Goal: Communication & Community: Answer question/provide support

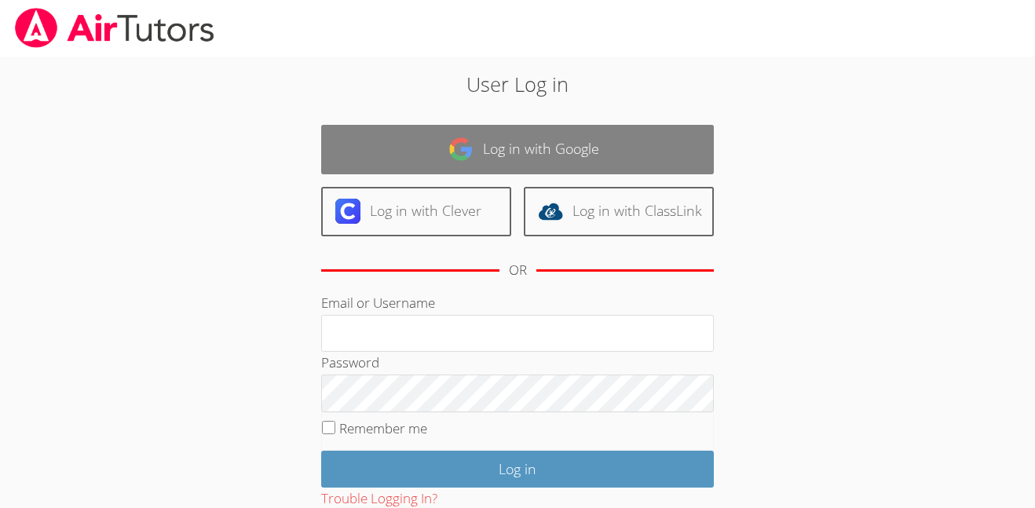
click at [635, 137] on link "Log in with Google" at bounding box center [517, 149] width 393 height 49
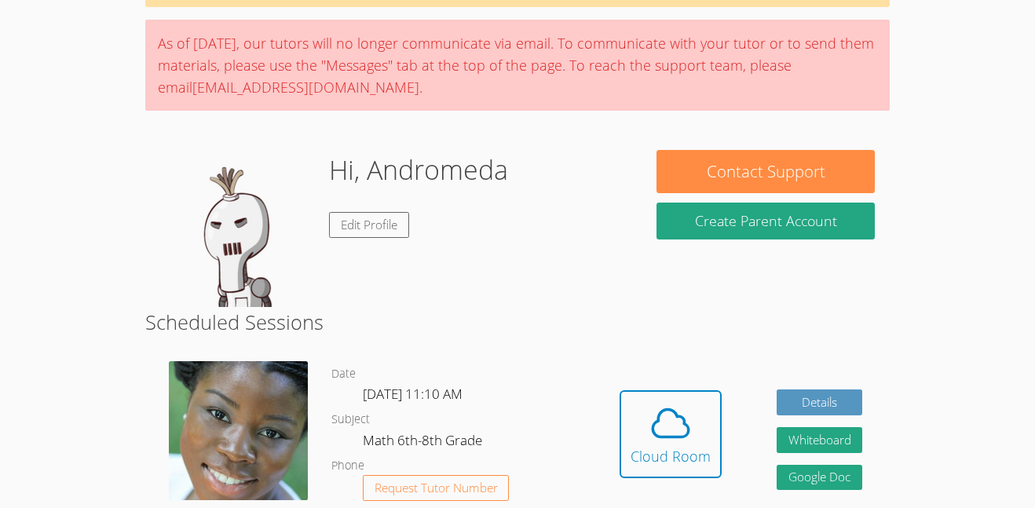
scroll to position [108, 0]
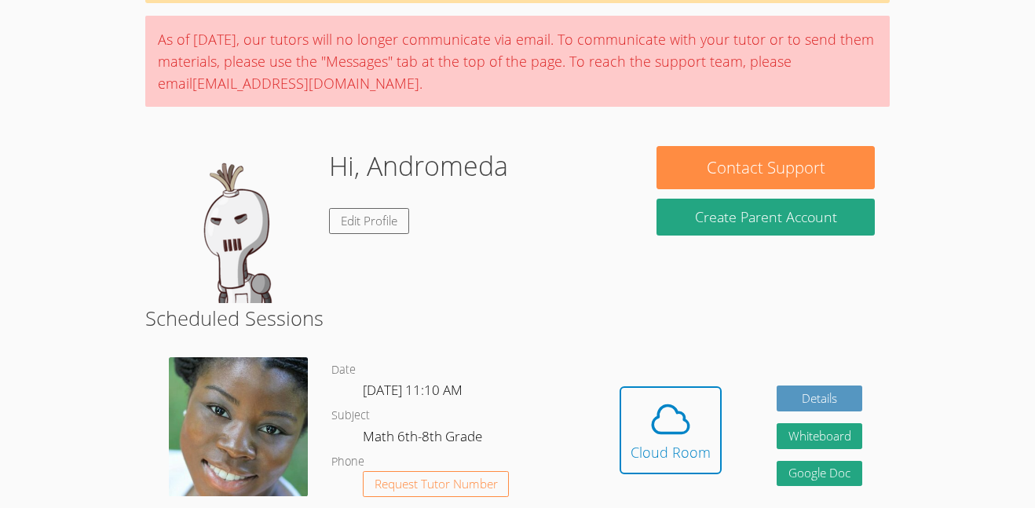
click at [625, 433] on button "Cloud Room" at bounding box center [671, 431] width 102 height 88
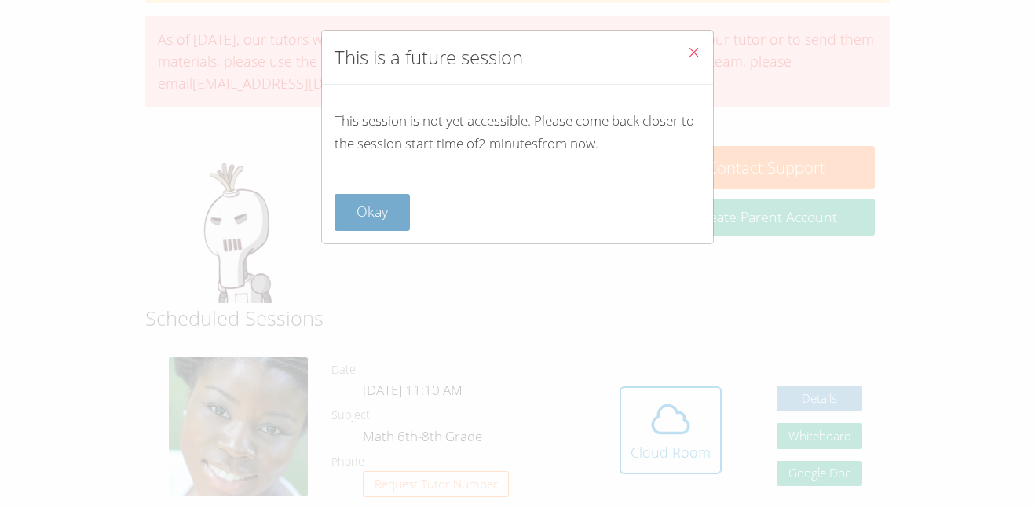
click at [401, 221] on button "Okay" at bounding box center [372, 212] width 75 height 37
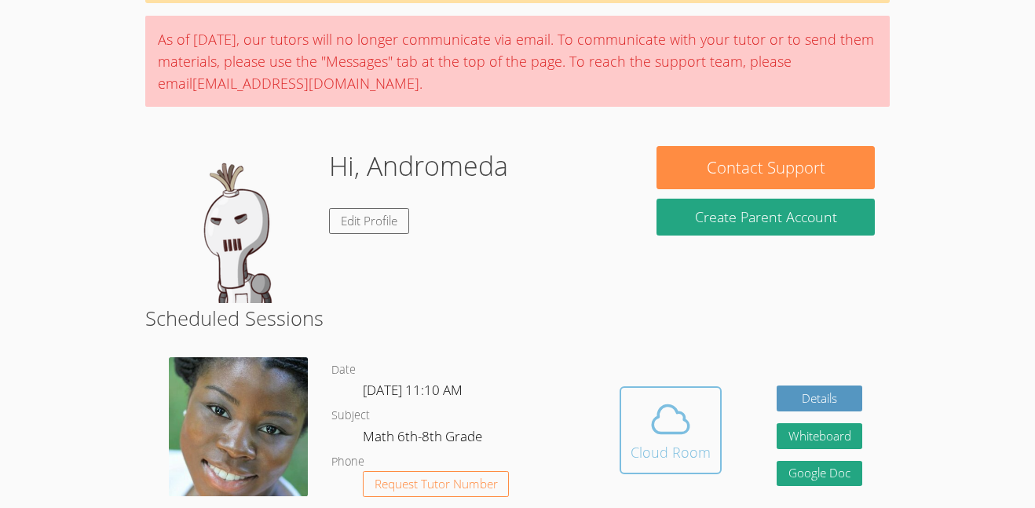
click at [650, 457] on div "Cloud Room" at bounding box center [671, 452] width 80 height 22
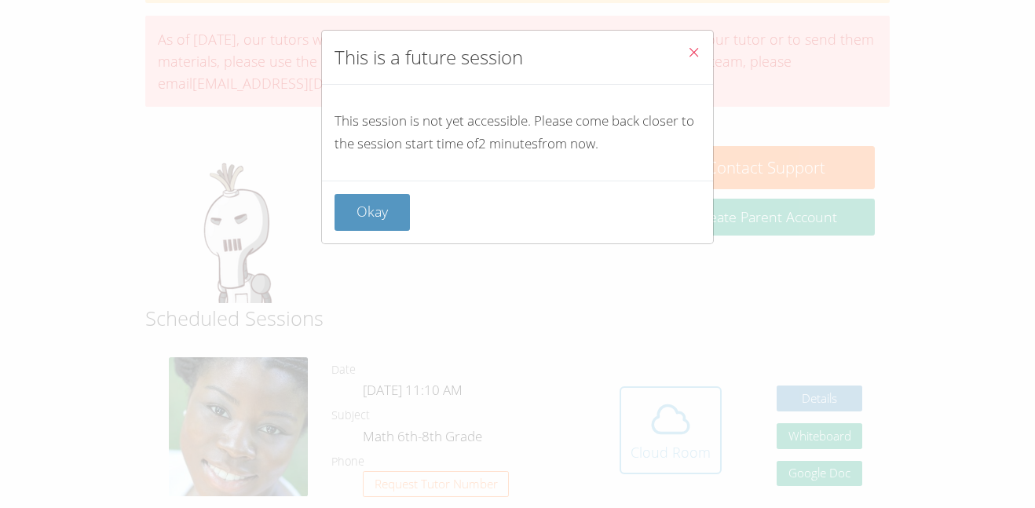
click at [650, 457] on div "This is a future session This session is not yet accessible. Please come back c…" at bounding box center [517, 254] width 1035 height 508
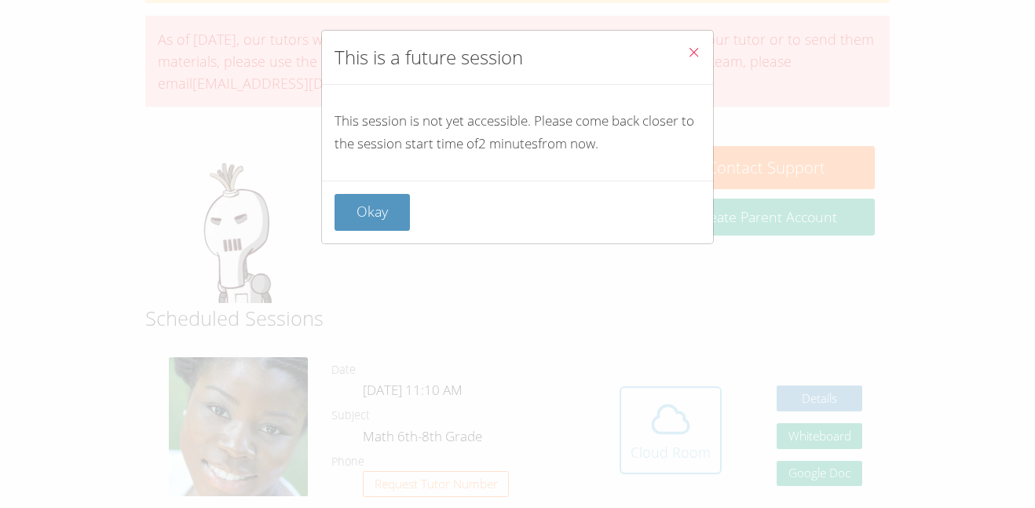
click at [650, 457] on div "This is a future session This session is not yet accessible. Please come back c…" at bounding box center [517, 254] width 1035 height 508
click at [376, 226] on button "Okay" at bounding box center [372, 212] width 75 height 37
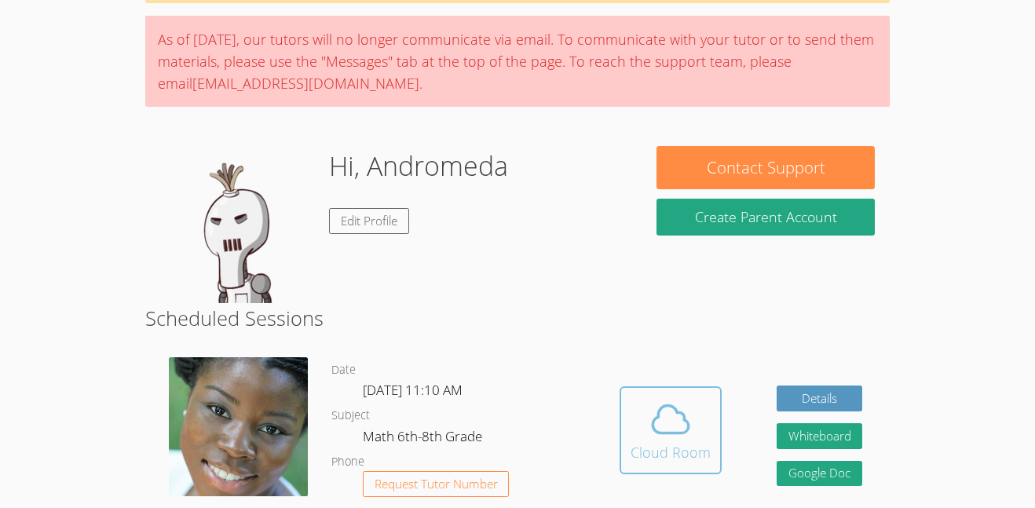
click at [633, 434] on span at bounding box center [671, 419] width 80 height 44
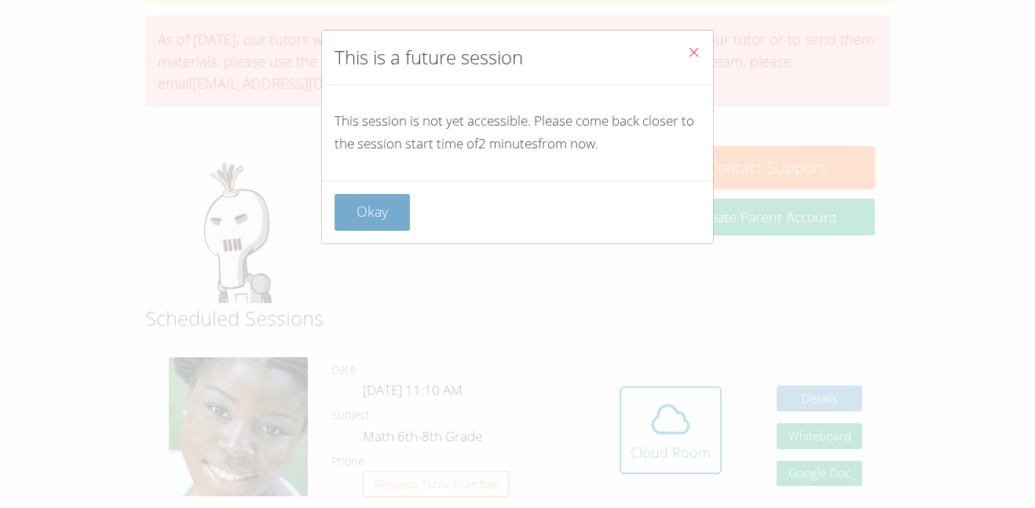
click at [349, 213] on button "Okay" at bounding box center [372, 212] width 75 height 37
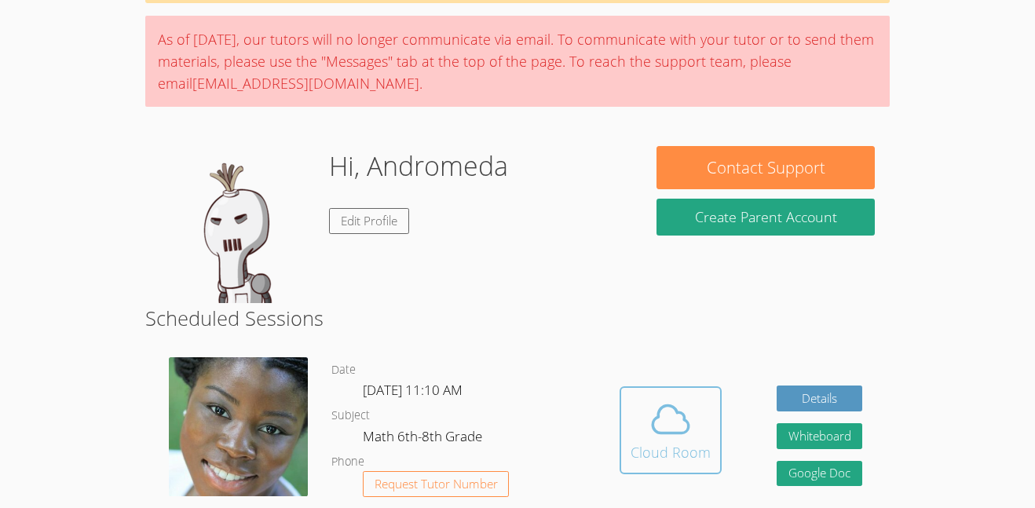
click at [621, 435] on button "Cloud Room" at bounding box center [671, 431] width 102 height 88
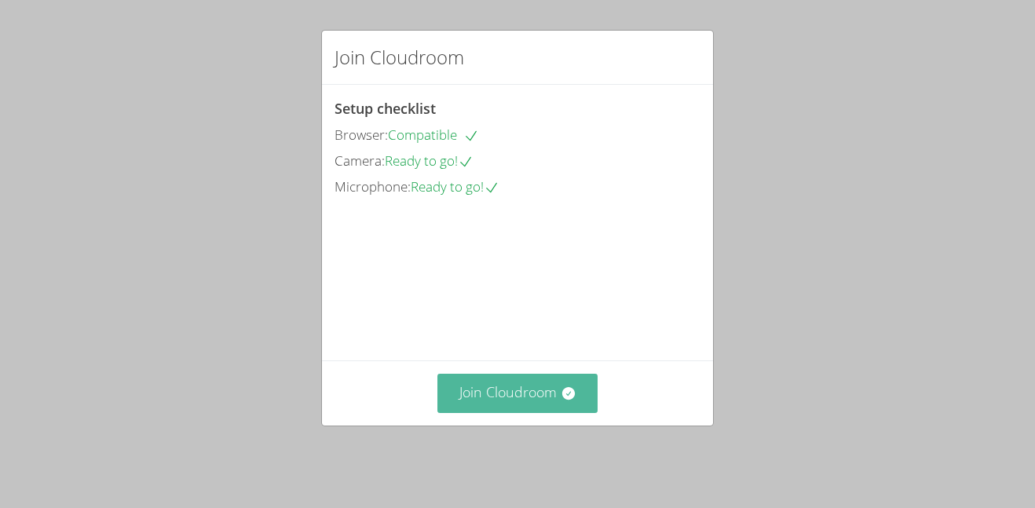
click at [566, 400] on icon at bounding box center [568, 393] width 13 height 13
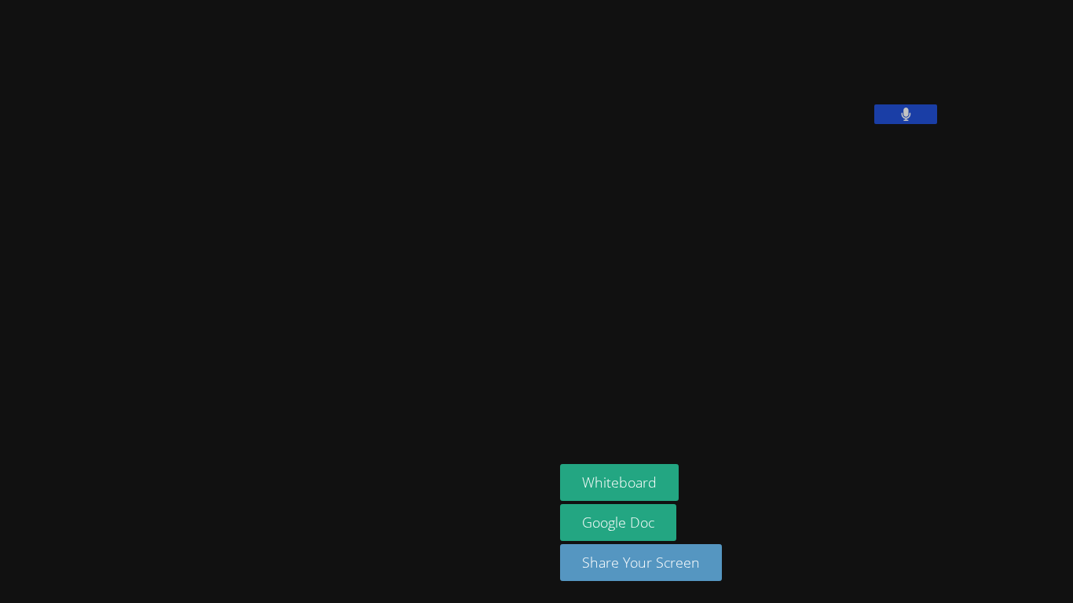
click at [874, 124] on button at bounding box center [905, 114] width 63 height 20
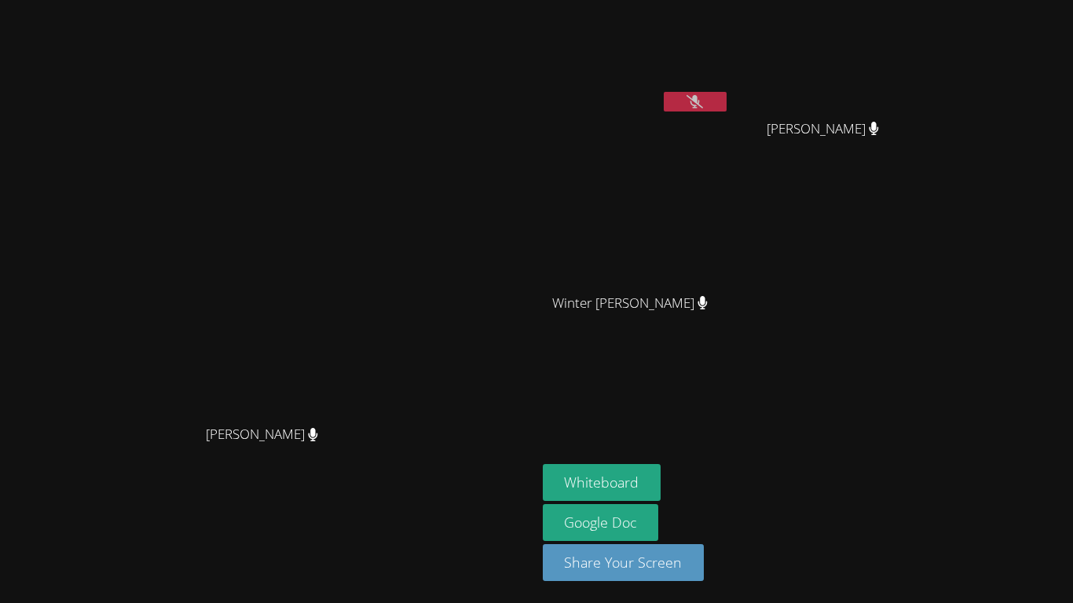
click at [703, 100] on icon at bounding box center [695, 101] width 16 height 13
click at [727, 100] on button at bounding box center [695, 102] width 63 height 20
click at [703, 102] on icon at bounding box center [695, 101] width 16 height 13
click at [700, 102] on icon at bounding box center [695, 101] width 9 height 13
click at [661, 471] on button "Whiteboard" at bounding box center [602, 482] width 119 height 37
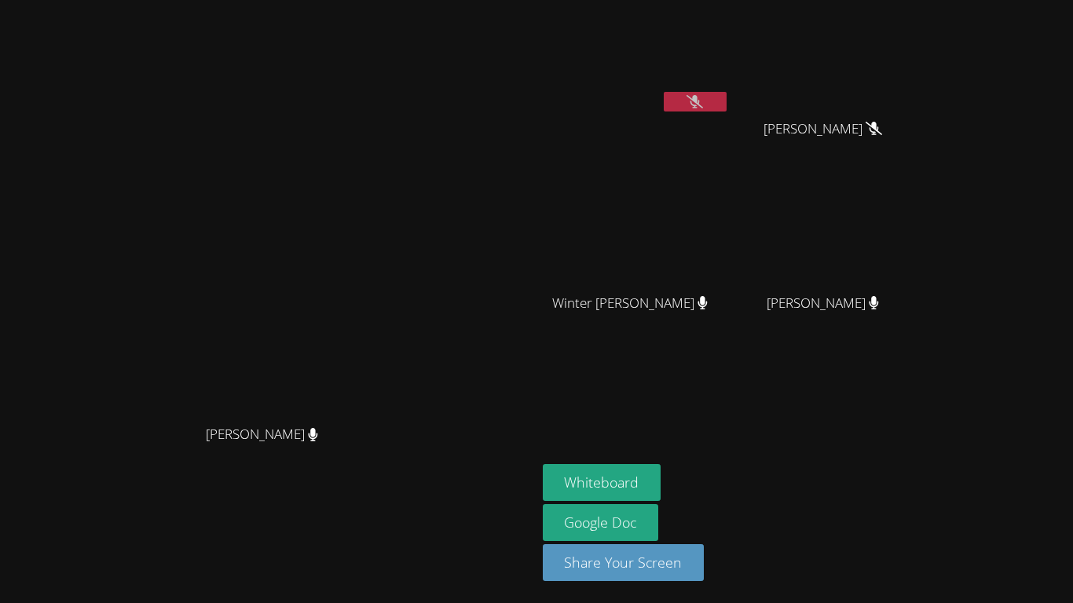
click at [727, 100] on button at bounding box center [695, 102] width 63 height 20
click at [700, 102] on icon at bounding box center [695, 101] width 9 height 13
click at [703, 105] on icon at bounding box center [695, 101] width 16 height 13
click at [727, 101] on button at bounding box center [695, 102] width 63 height 20
click at [703, 107] on icon at bounding box center [695, 101] width 16 height 13
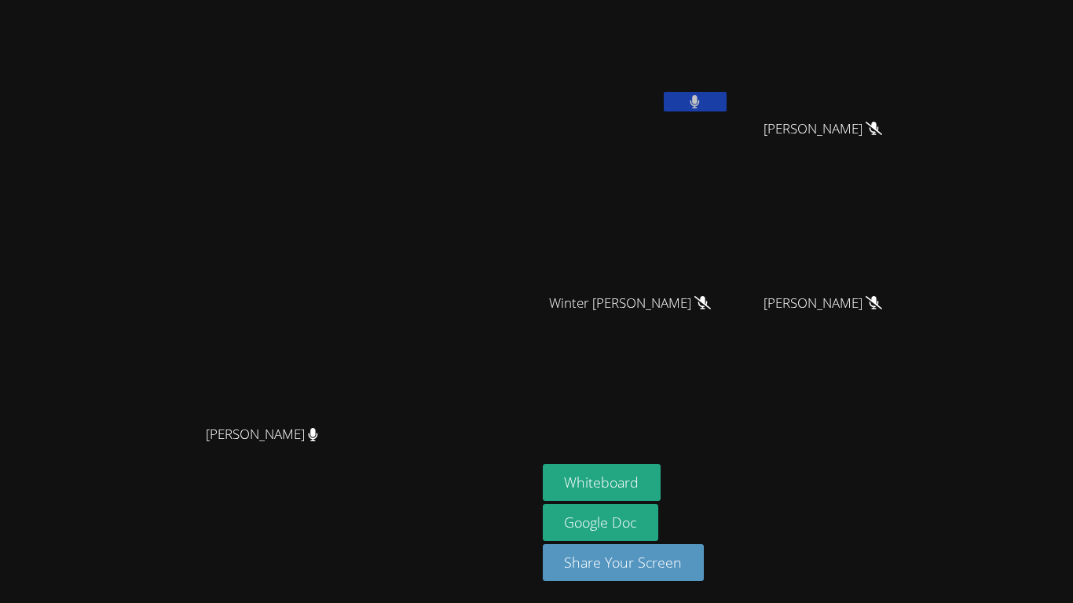
click at [727, 98] on button at bounding box center [695, 102] width 63 height 20
click at [703, 107] on icon at bounding box center [695, 101] width 16 height 13
click at [727, 107] on button at bounding box center [695, 102] width 63 height 20
click at [727, 105] on button at bounding box center [695, 102] width 63 height 20
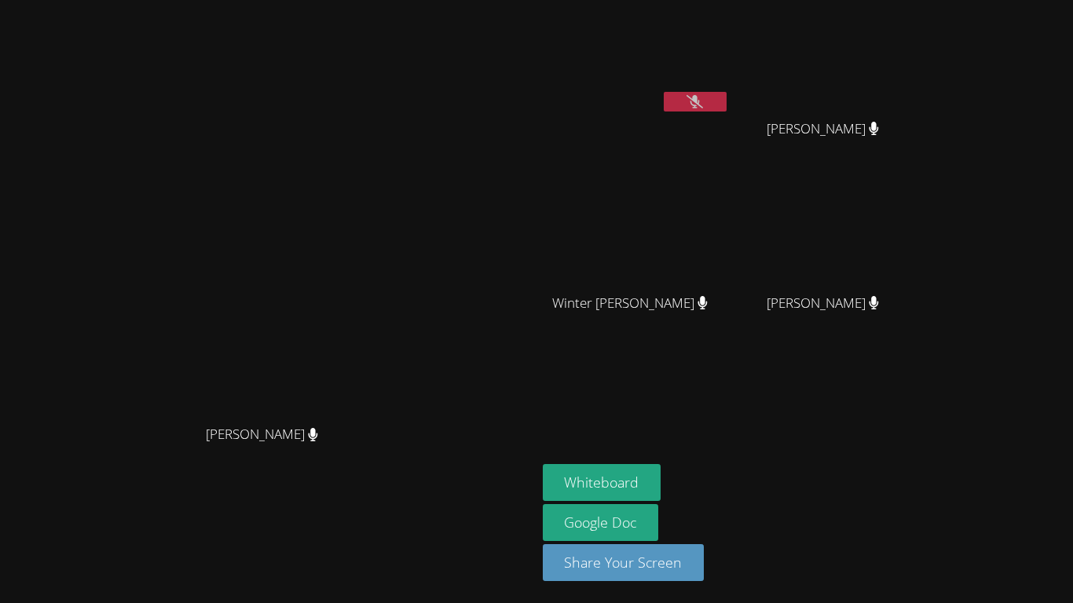
click at [727, 102] on button at bounding box center [695, 102] width 63 height 20
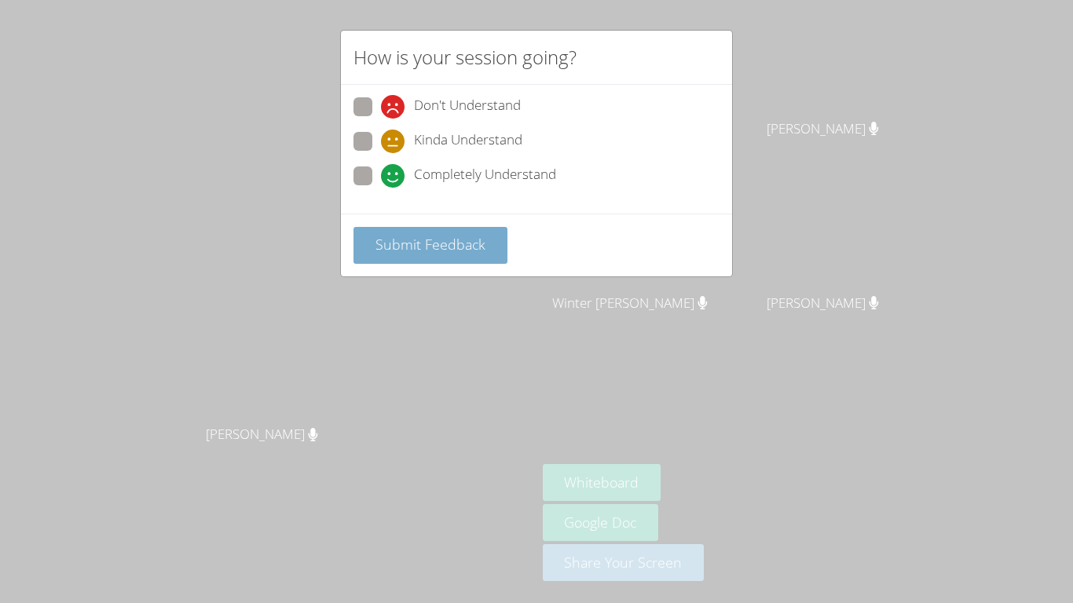
click at [394, 249] on span "Submit Feedback" at bounding box center [431, 244] width 110 height 19
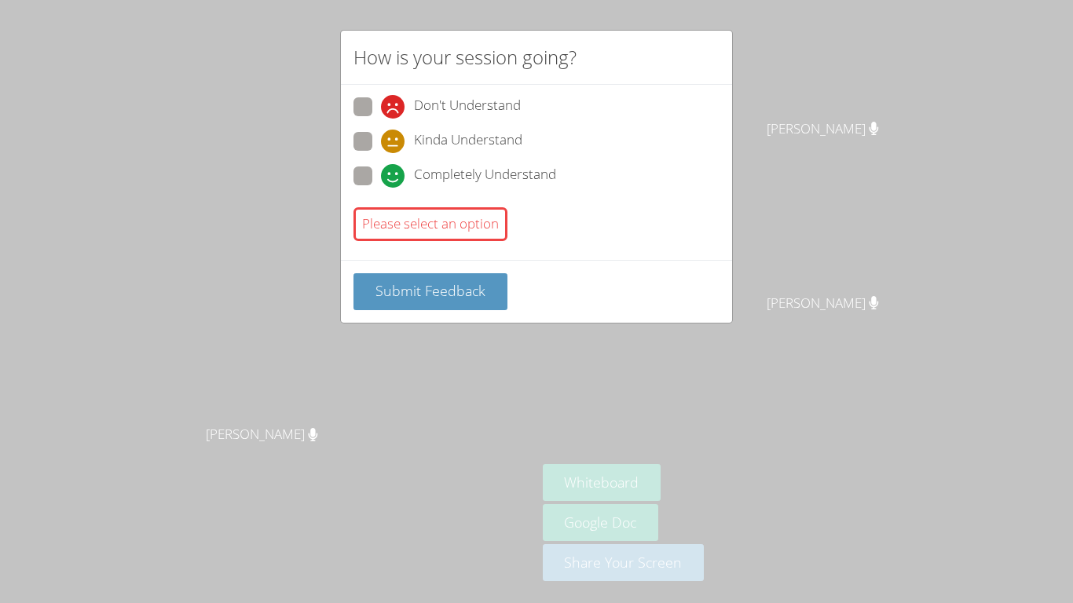
click at [802, 57] on div "How is your session going? Don't Understand Kinda Understand Completely Underst…" at bounding box center [536, 301] width 1073 height 603
click at [803, 57] on div "How is your session going? Don't Understand Kinda Understand Completely Underst…" at bounding box center [536, 301] width 1073 height 603
click at [381, 188] on span at bounding box center [381, 188] width 0 height 0
click at [381, 175] on input "Completely Understand" at bounding box center [387, 173] width 13 height 13
radio input "true"
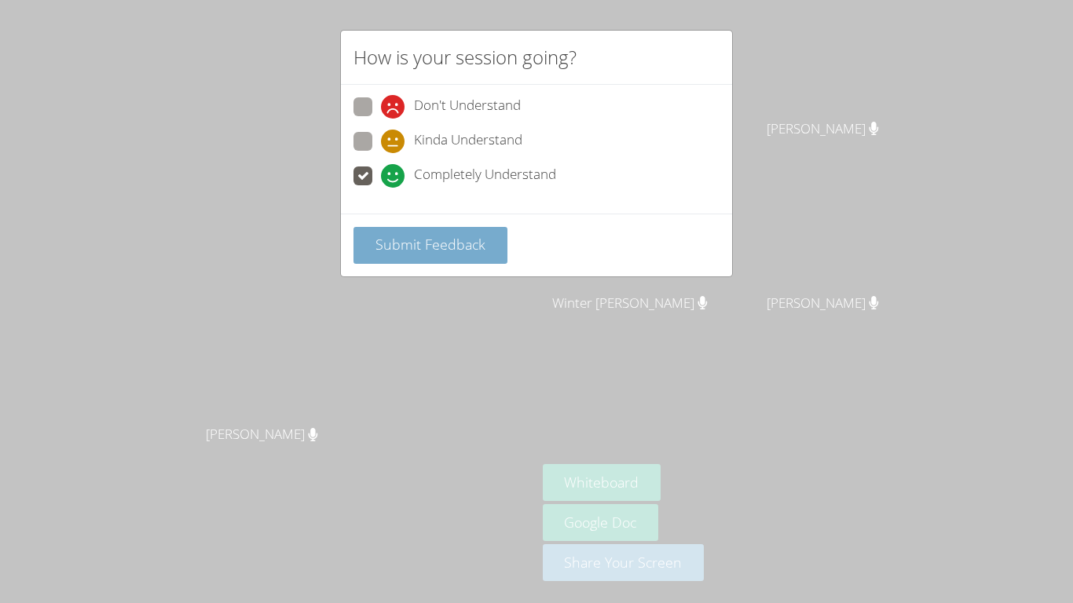
click at [400, 233] on button "Submit Feedback" at bounding box center [431, 245] width 154 height 37
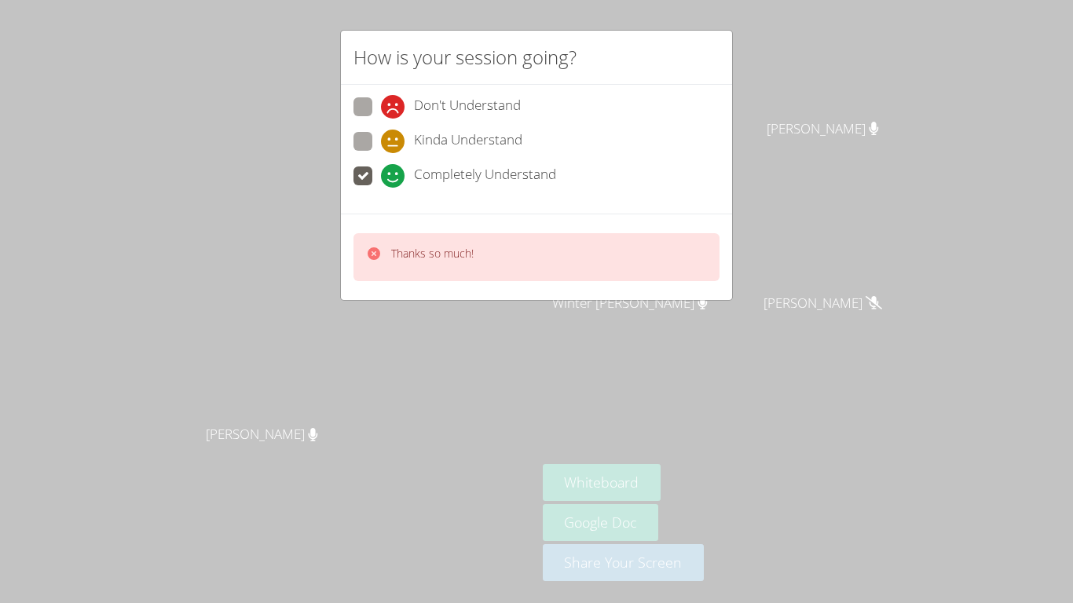
click at [871, 96] on div "How is your session going? Don't Understand Kinda Understand Completely Underst…" at bounding box center [536, 301] width 1073 height 603
click at [851, 100] on div "How is your session going? Don't Understand Kinda Understand Completely Underst…" at bounding box center [536, 301] width 1073 height 603
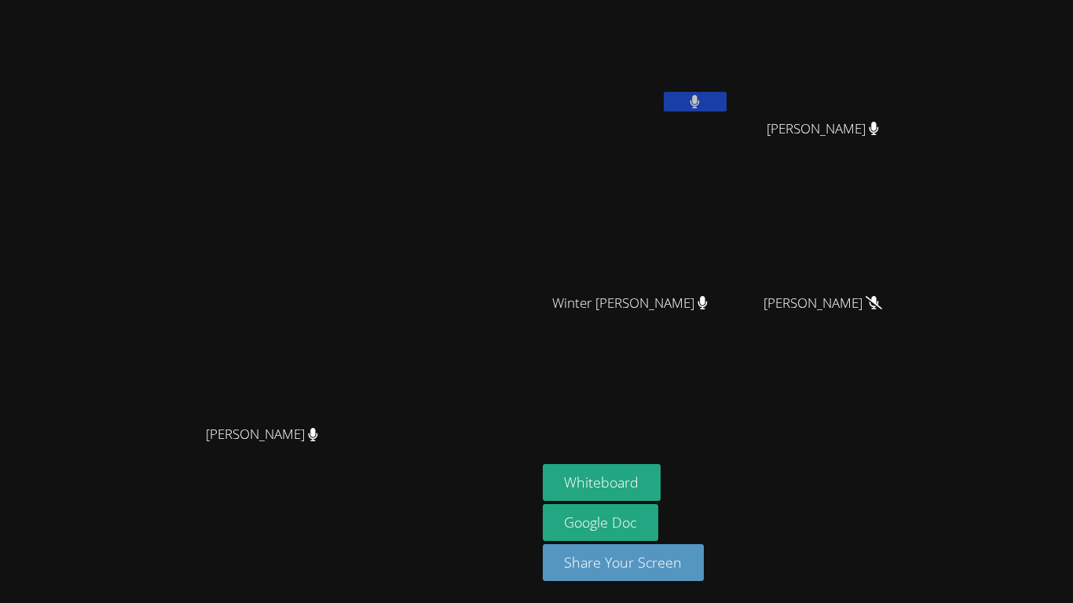
click at [727, 101] on button at bounding box center [695, 102] width 63 height 20
click at [703, 98] on icon at bounding box center [695, 101] width 16 height 13
click at [700, 99] on icon at bounding box center [695, 101] width 9 height 13
click at [727, 112] on div at bounding box center [695, 104] width 63 height 24
click at [727, 93] on button at bounding box center [695, 102] width 63 height 20
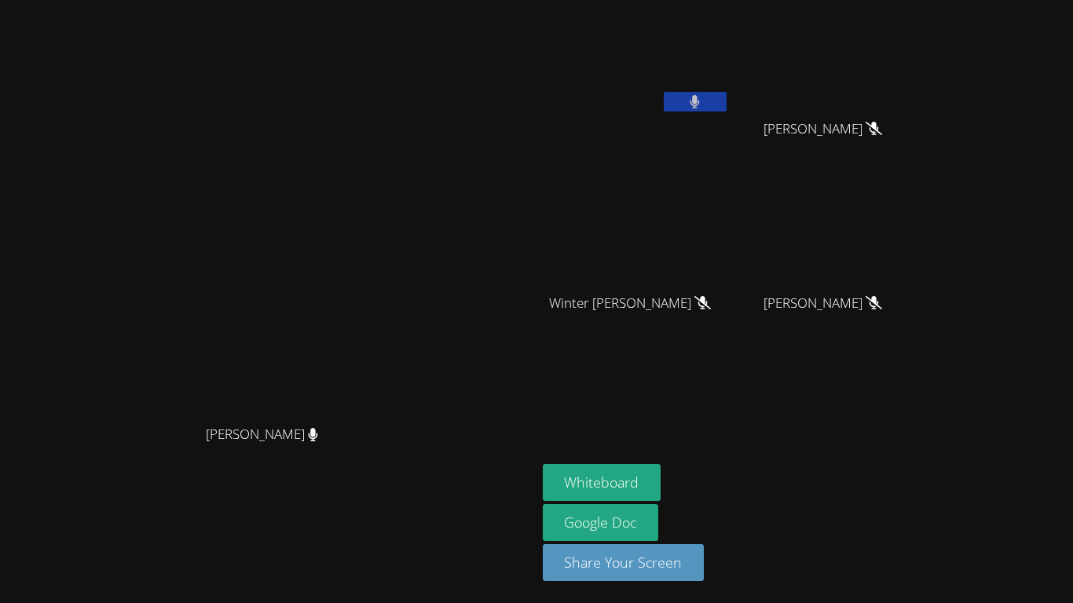
click at [727, 111] on button at bounding box center [695, 102] width 63 height 20
click at [727, 100] on button at bounding box center [695, 102] width 63 height 20
